Goal: Task Accomplishment & Management: Manage account settings

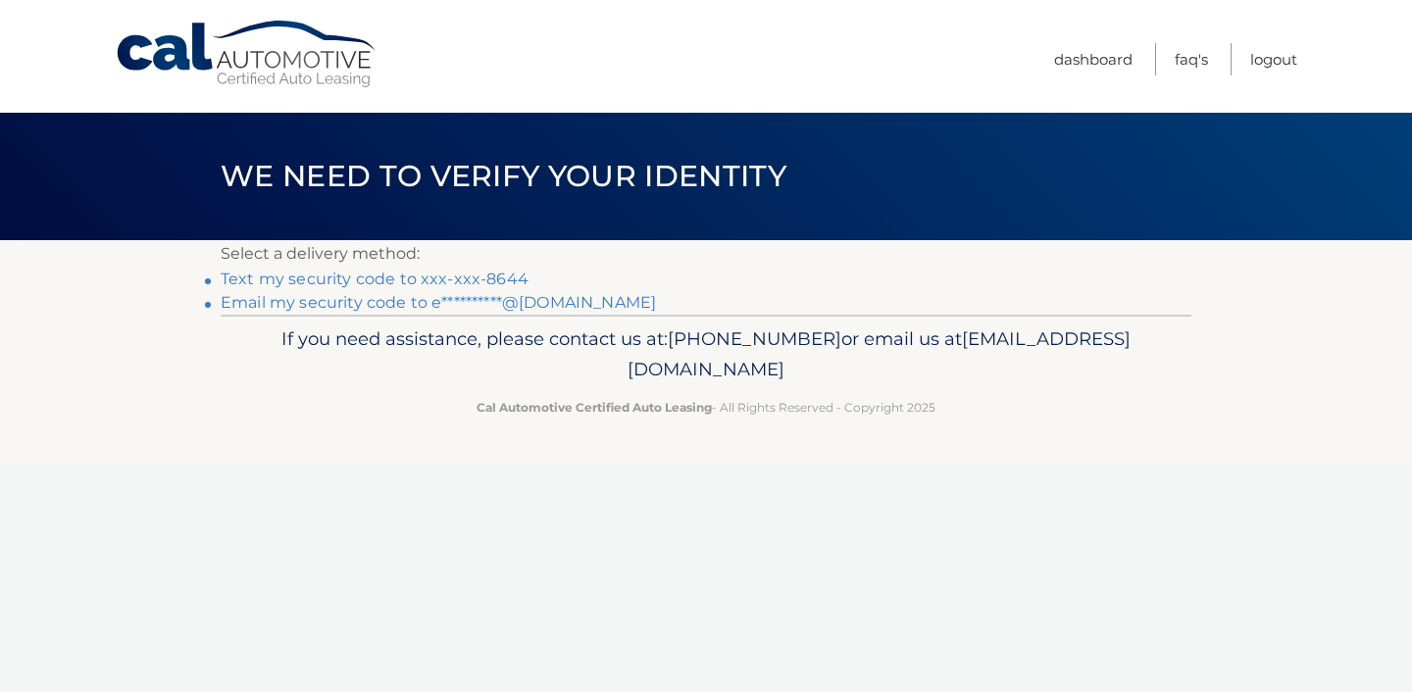
click at [494, 274] on link "Text my security code to xxx-xxx-8644" at bounding box center [375, 279] width 308 height 19
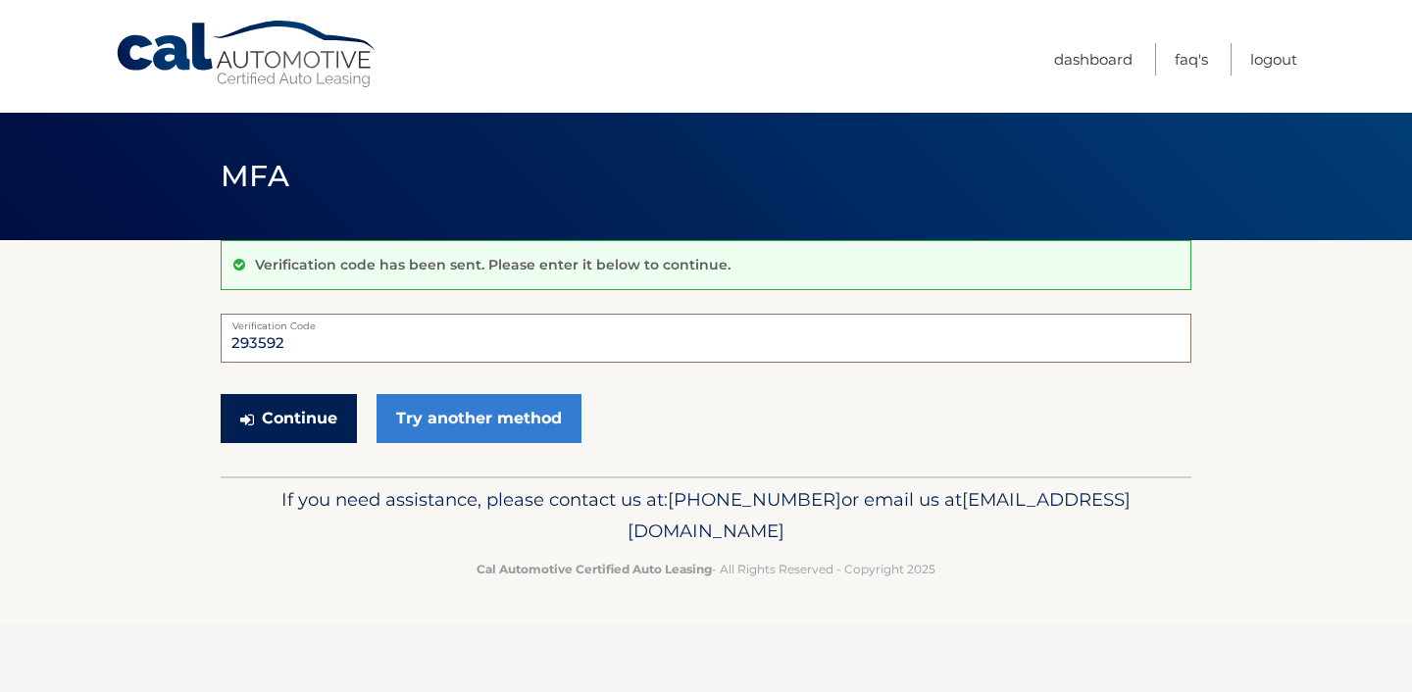
type input "293592"
click at [324, 422] on button "Continue" at bounding box center [289, 418] width 136 height 49
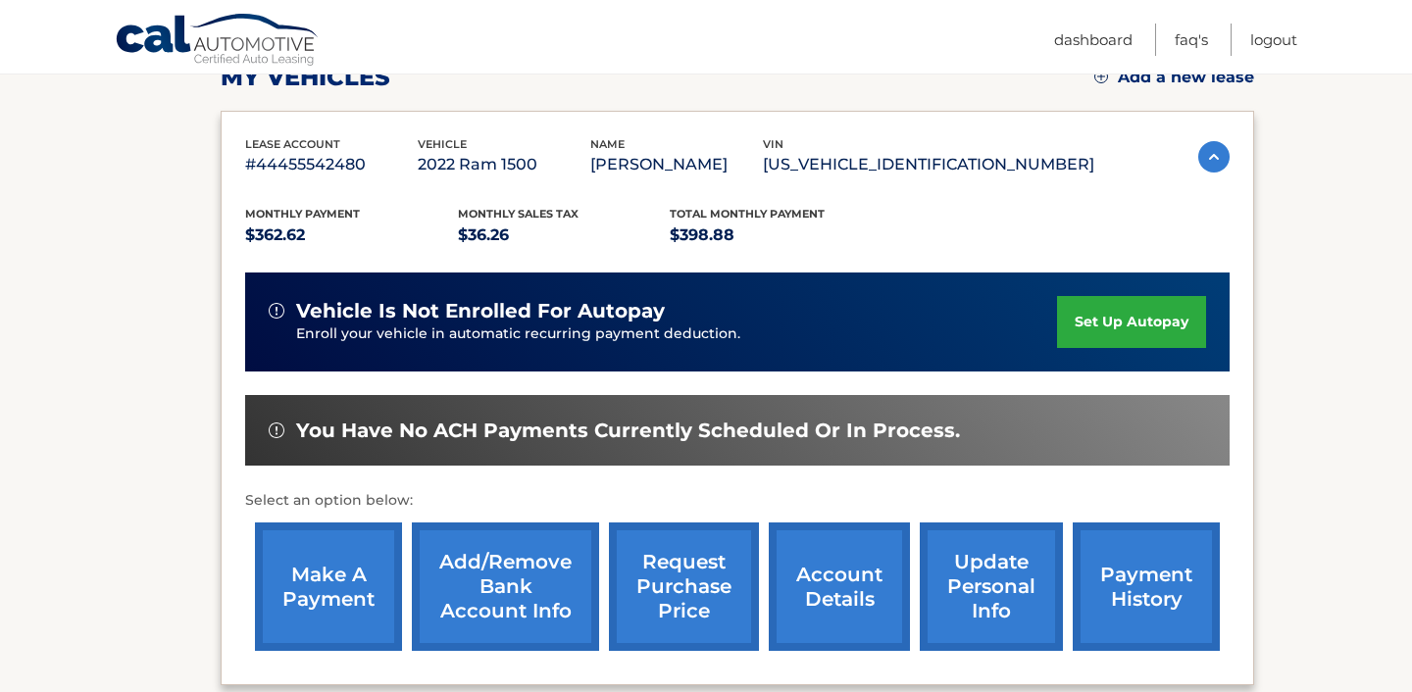
scroll to position [307, 0]
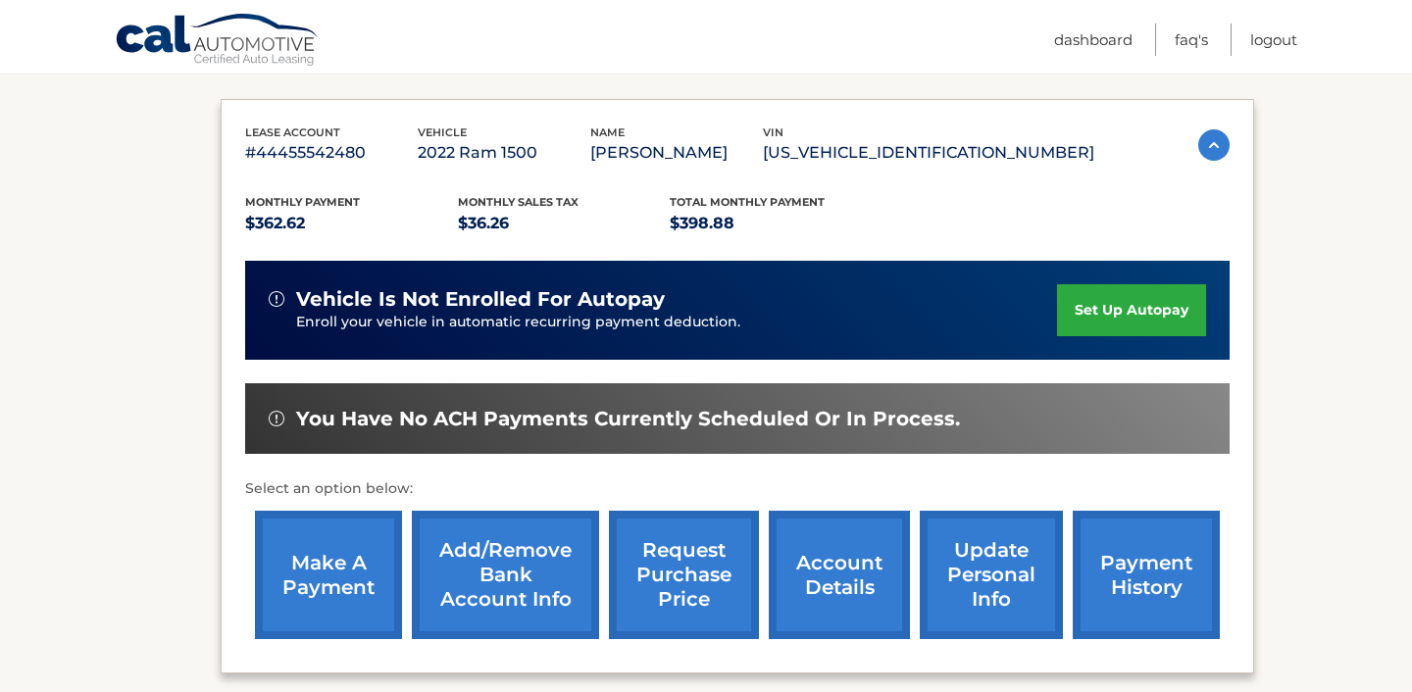
click at [337, 583] on link "make a payment" at bounding box center [328, 575] width 147 height 128
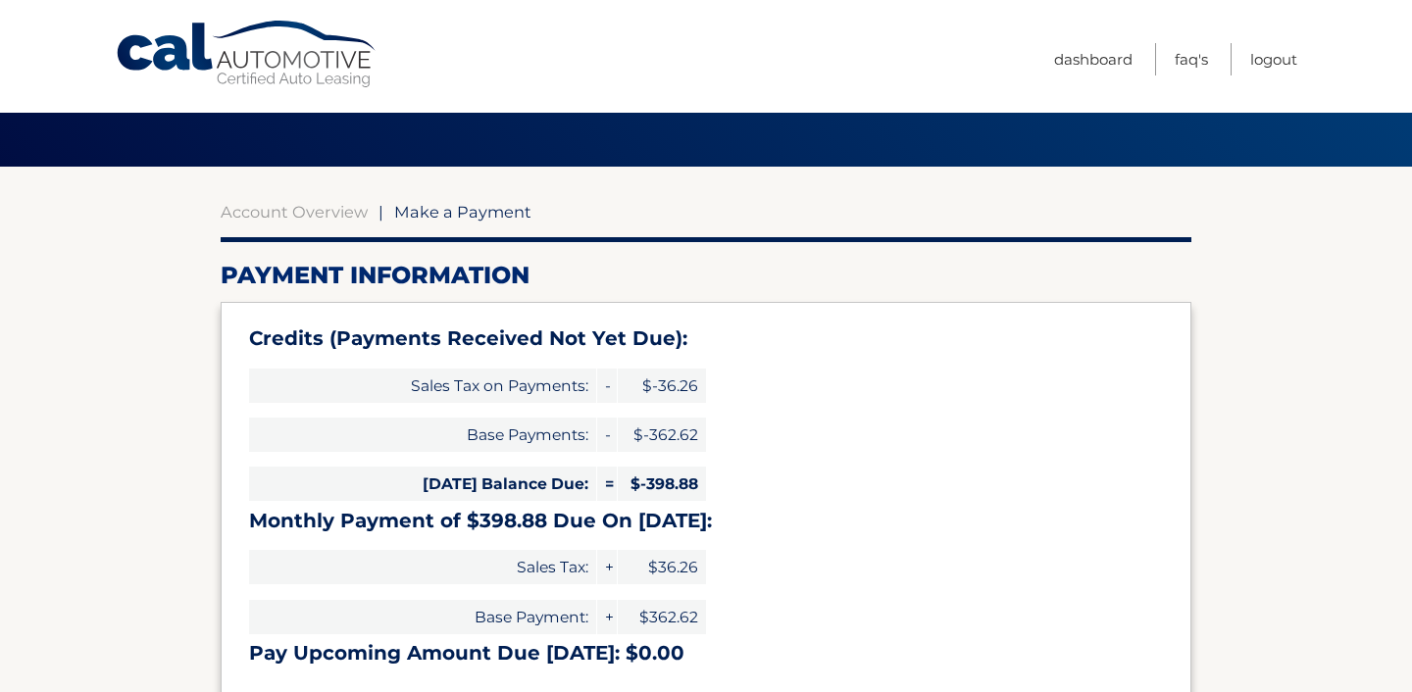
scroll to position [59, 0]
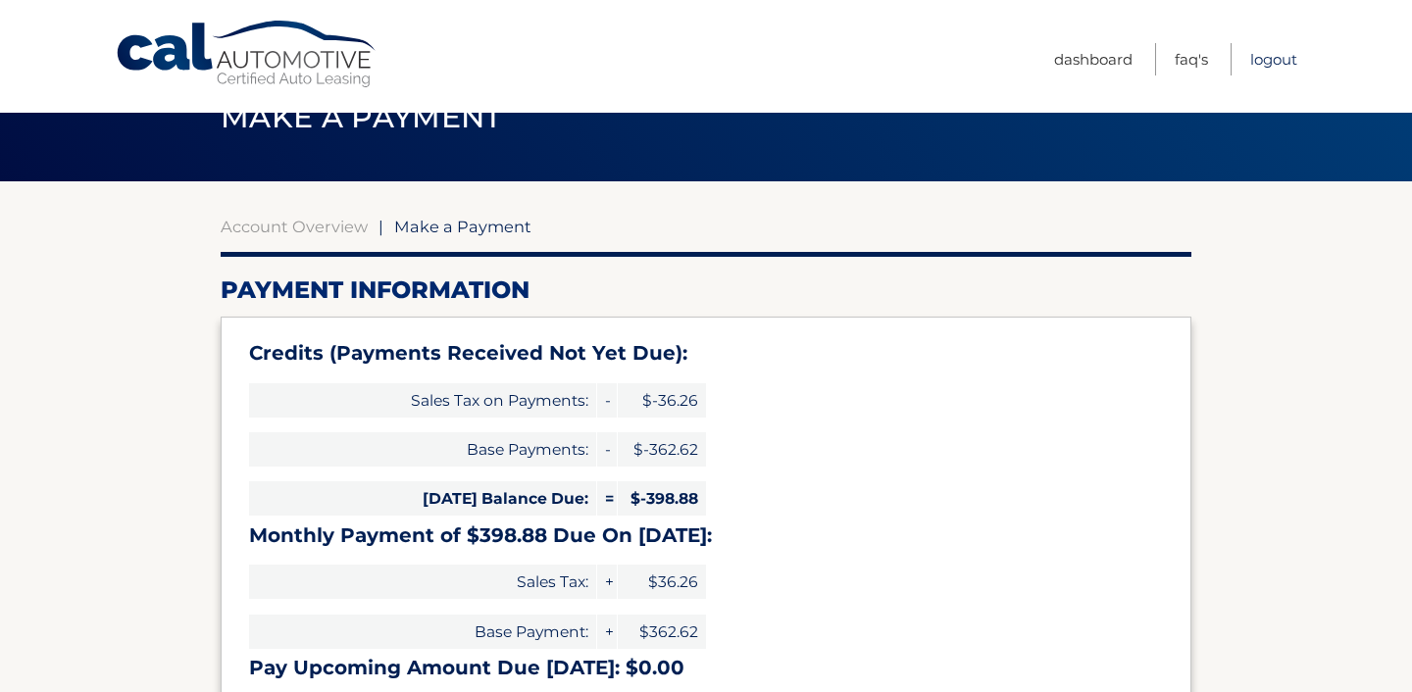
click at [1261, 64] on link "Logout" at bounding box center [1274, 59] width 47 height 32
